Goal: Transaction & Acquisition: Book appointment/travel/reservation

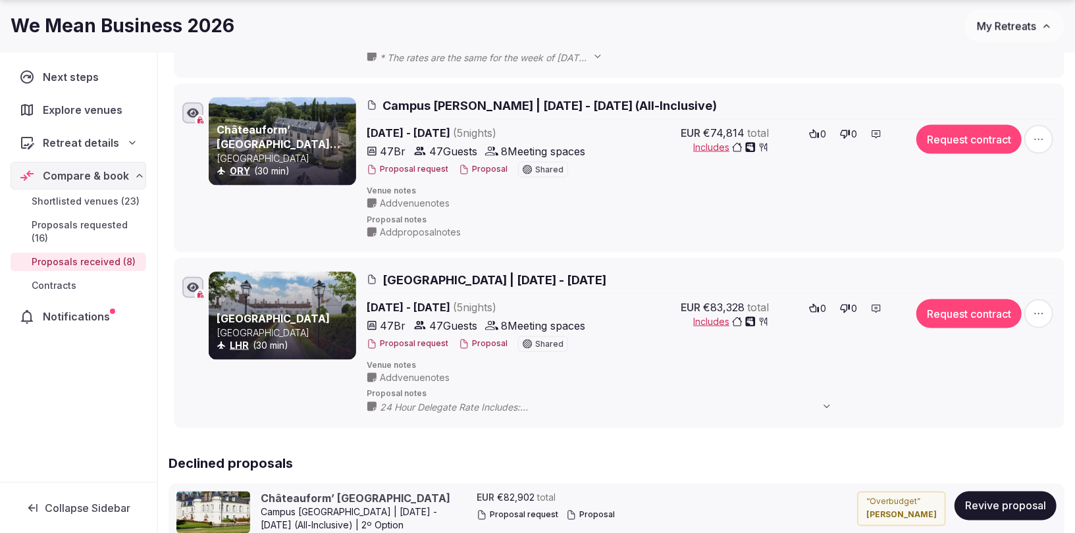
scroll to position [1221, 0]
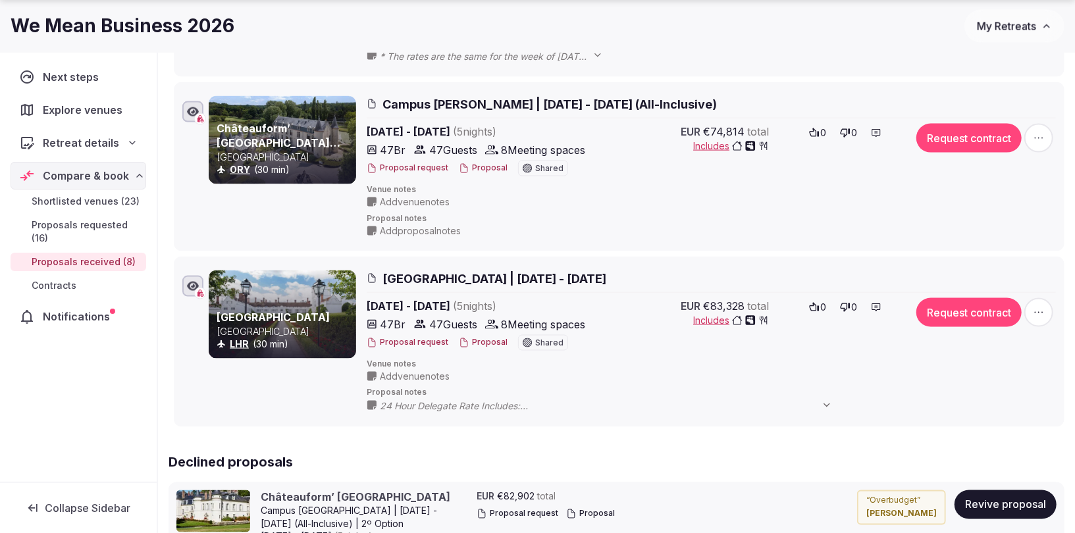
click at [1001, 23] on span "My Retreats" at bounding box center [1006, 26] width 59 height 13
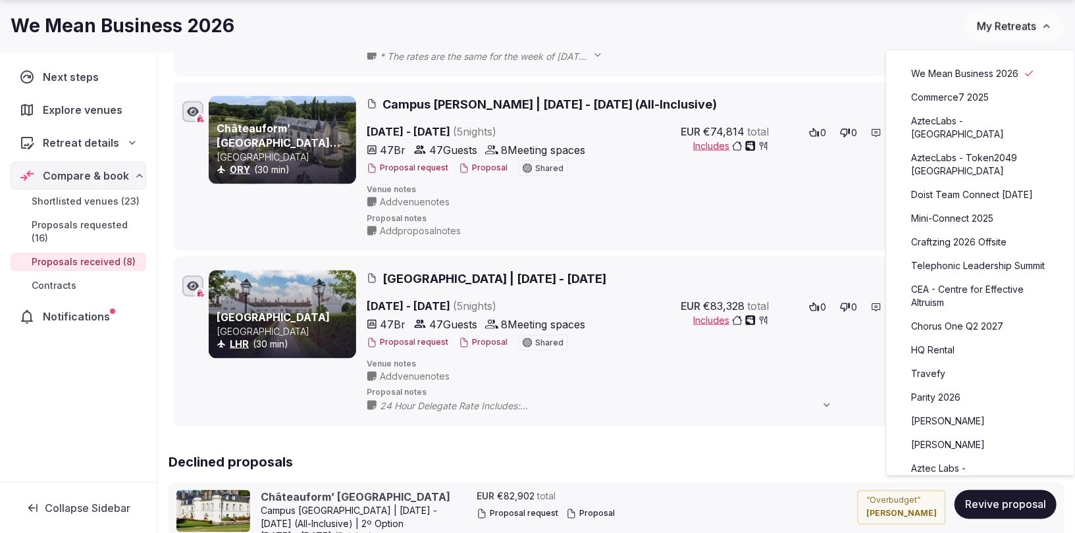
click at [976, 103] on link "Commerce7 2025" at bounding box center [981, 97] width 162 height 21
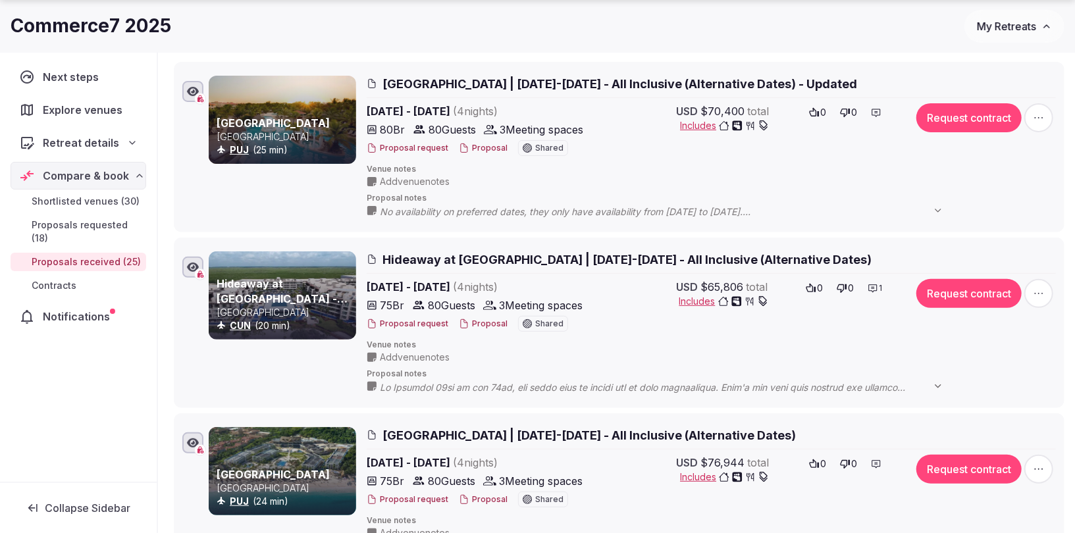
scroll to position [192, 0]
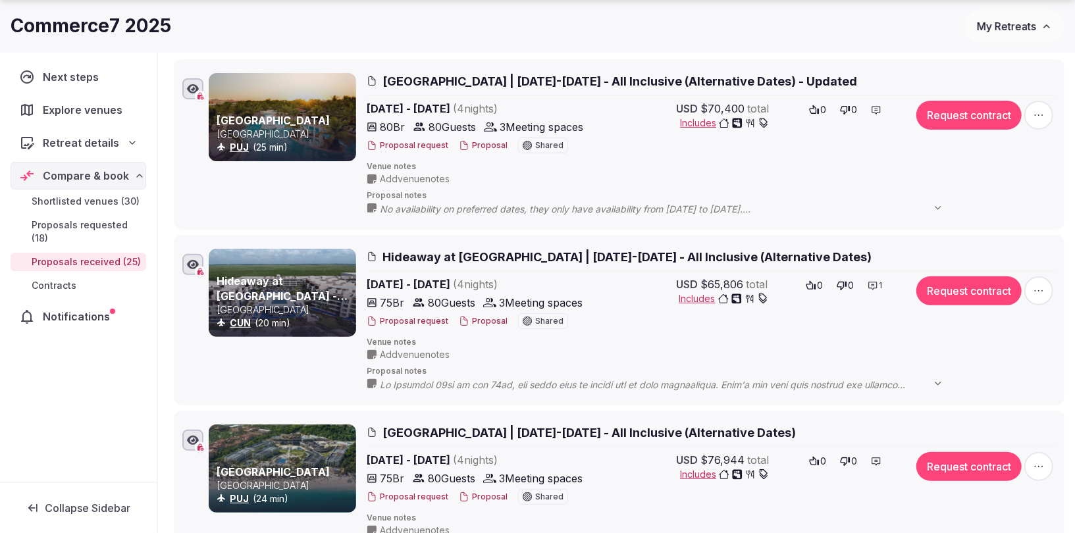
click at [465, 252] on span "Hideaway at Royalton Riviera Cancun | December 10-14, 2025 - All Inclusive (Alt…" at bounding box center [627, 257] width 489 height 16
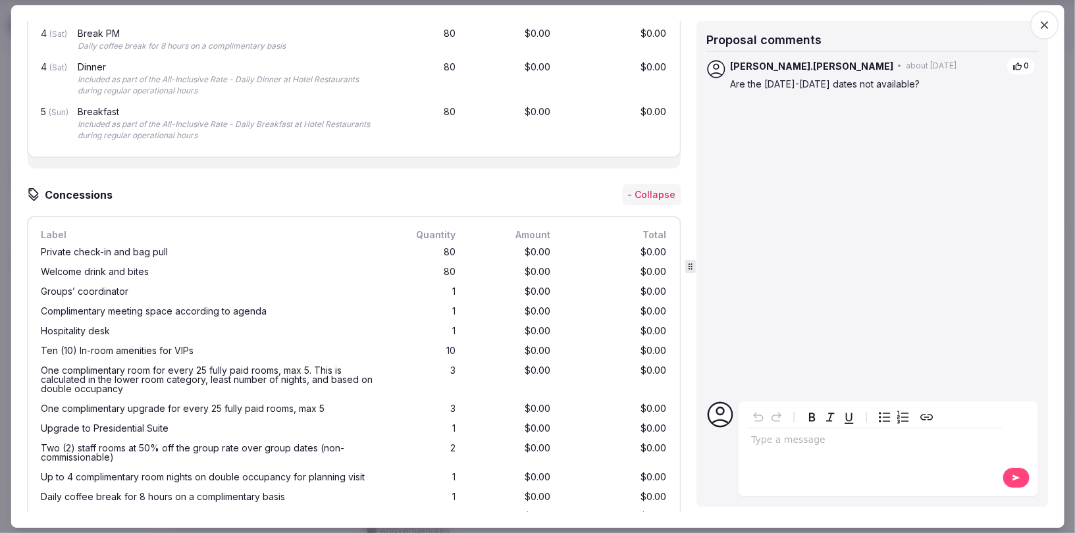
scroll to position [2153, 0]
click at [1056, 18] on span "button" at bounding box center [1044, 25] width 29 height 29
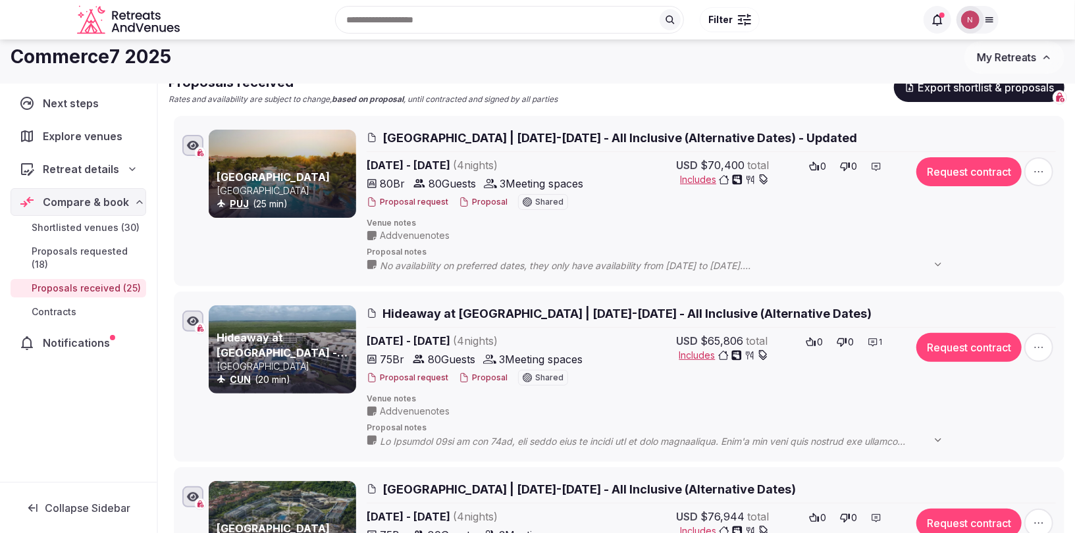
scroll to position [0, 0]
